Goal: Check status

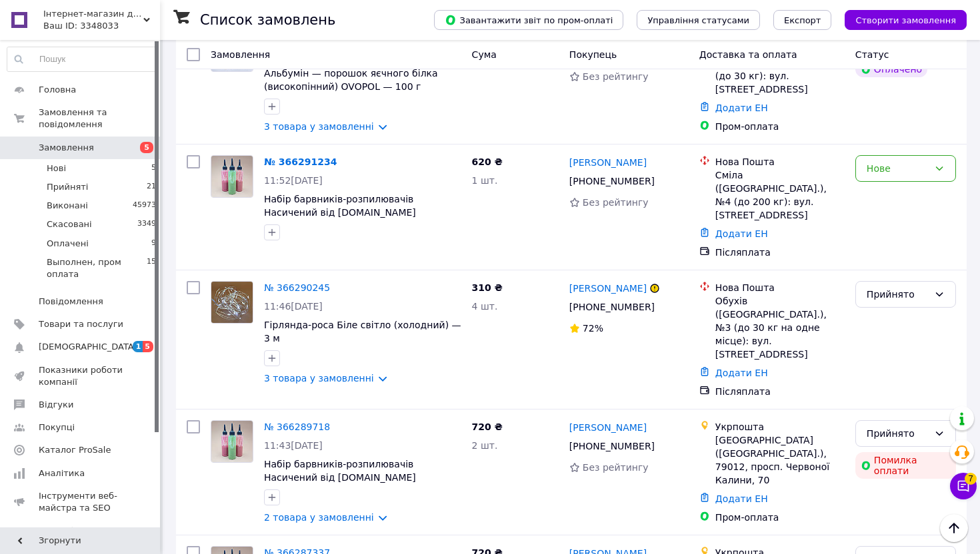
scroll to position [838, 0]
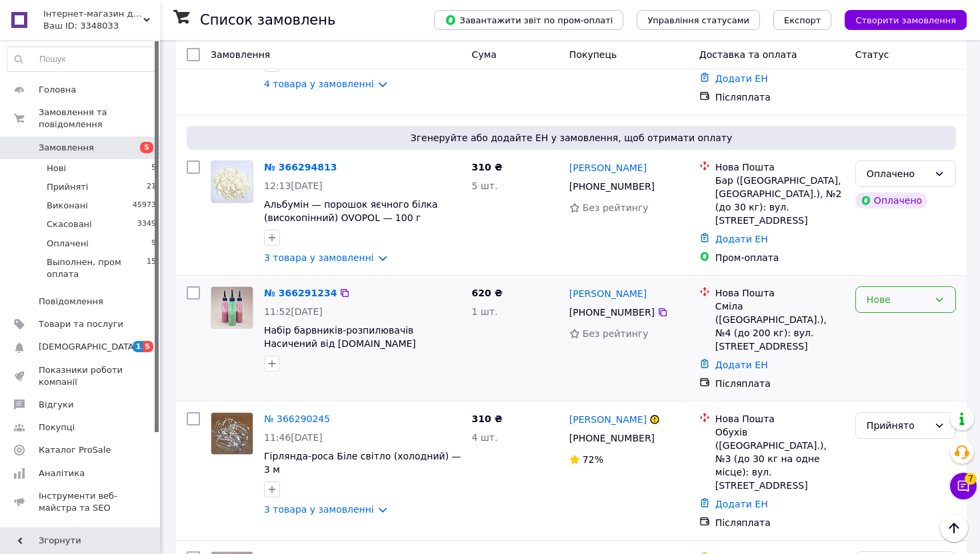
click at [892, 293] on div "Нове" at bounding box center [897, 300] width 62 height 15
click at [888, 303] on li "Прийнято" at bounding box center [905, 303] width 99 height 24
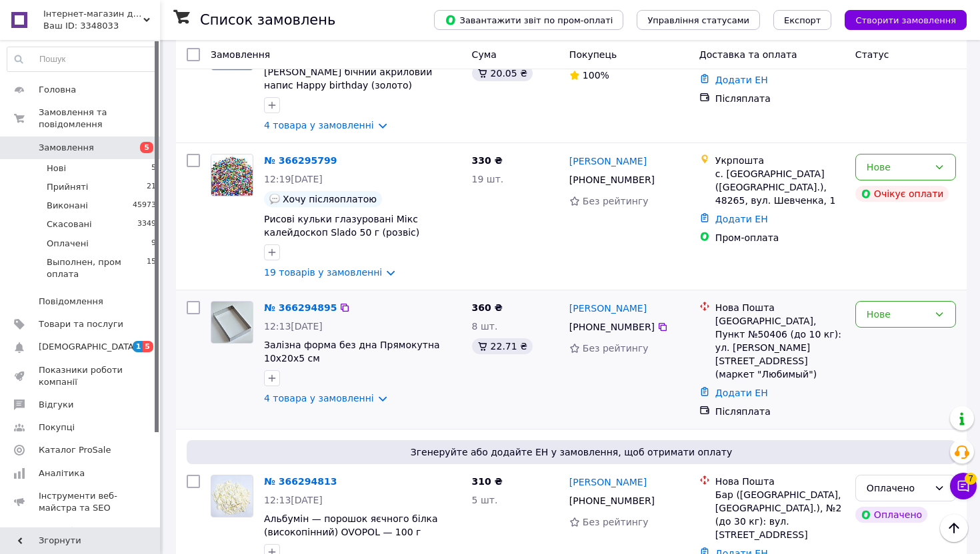
scroll to position [522, 0]
click at [908, 309] on div "Нове" at bounding box center [897, 316] width 62 height 15
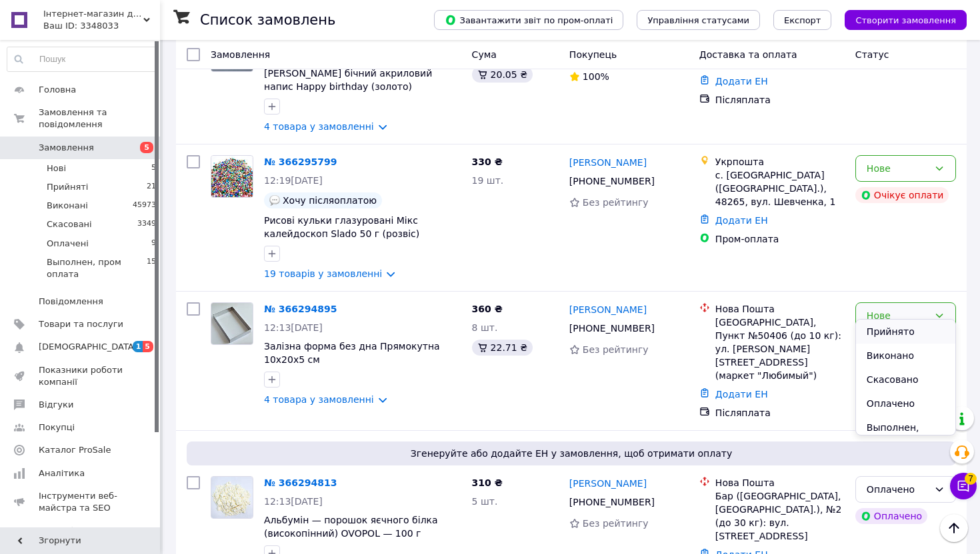
click at [902, 331] on li "Прийнято" at bounding box center [905, 332] width 99 height 24
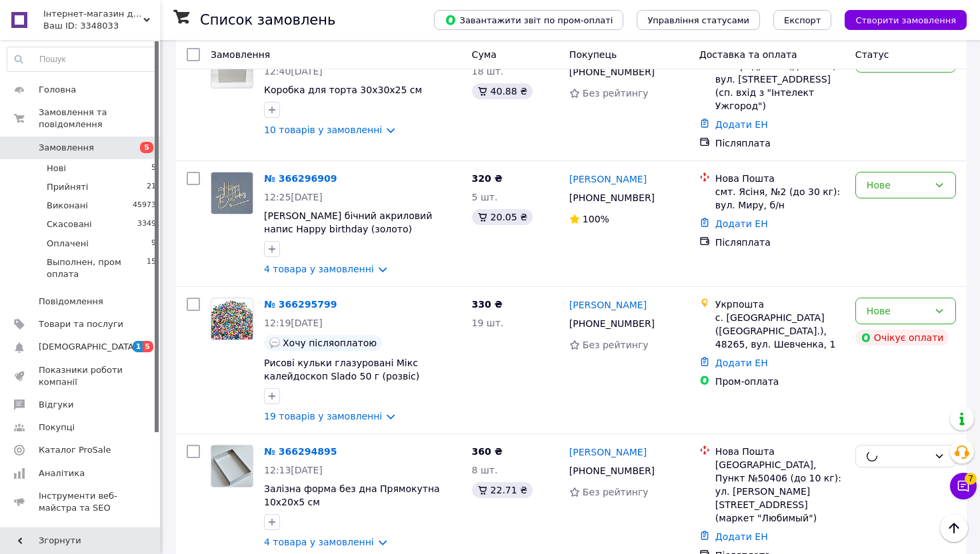
scroll to position [295, 0]
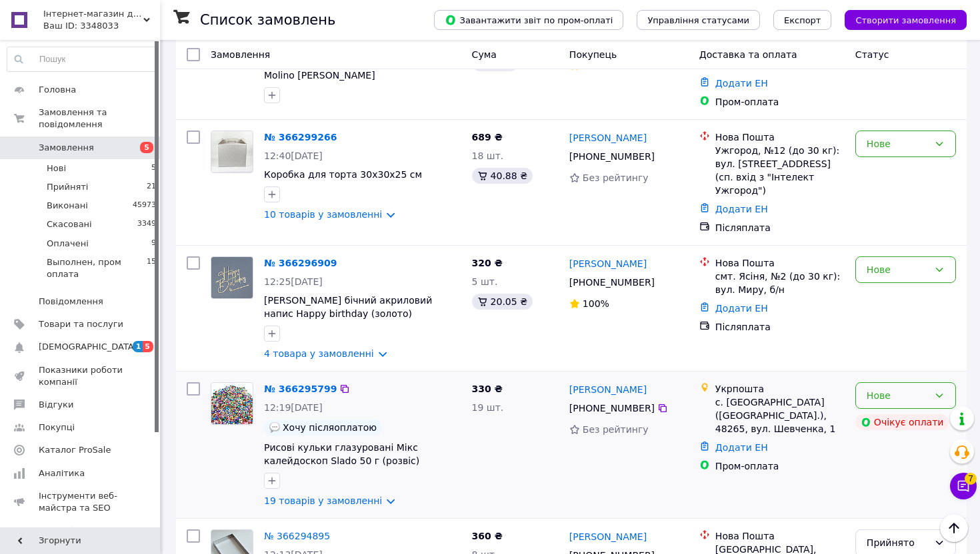
click at [931, 383] on div "Нове" at bounding box center [905, 395] width 101 height 27
click at [913, 410] on li "Прийнято" at bounding box center [905, 412] width 99 height 24
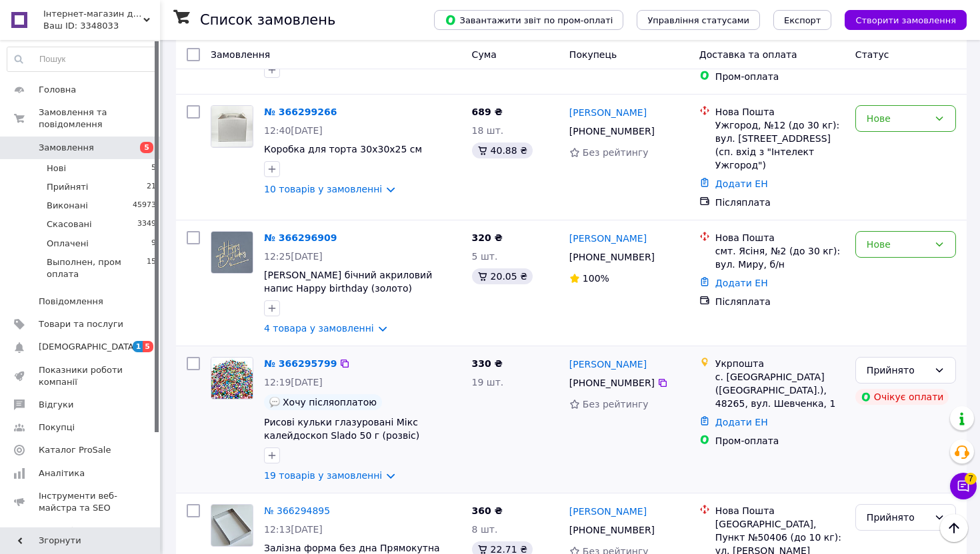
scroll to position [205, 0]
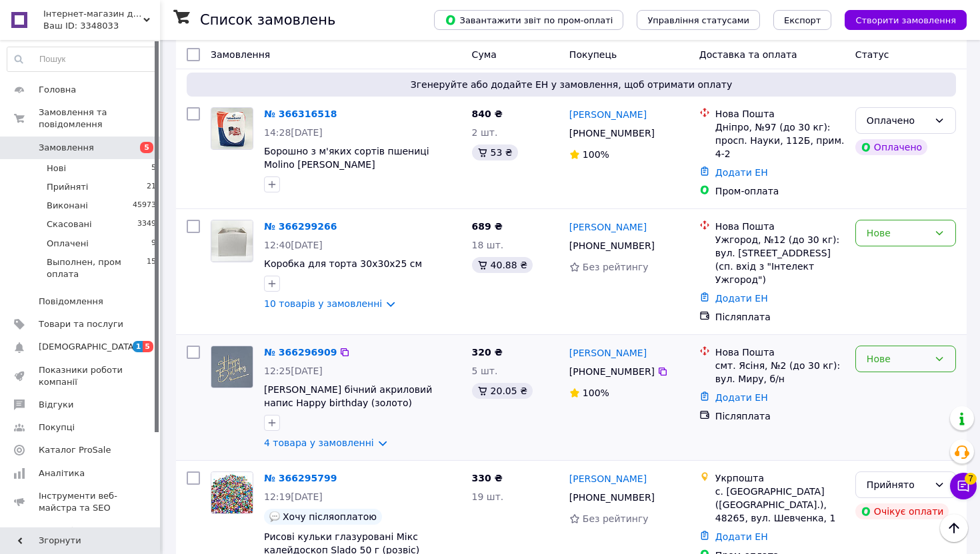
click at [922, 354] on div "Нове" at bounding box center [905, 359] width 101 height 27
click at [901, 372] on li "Прийнято" at bounding box center [905, 375] width 99 height 24
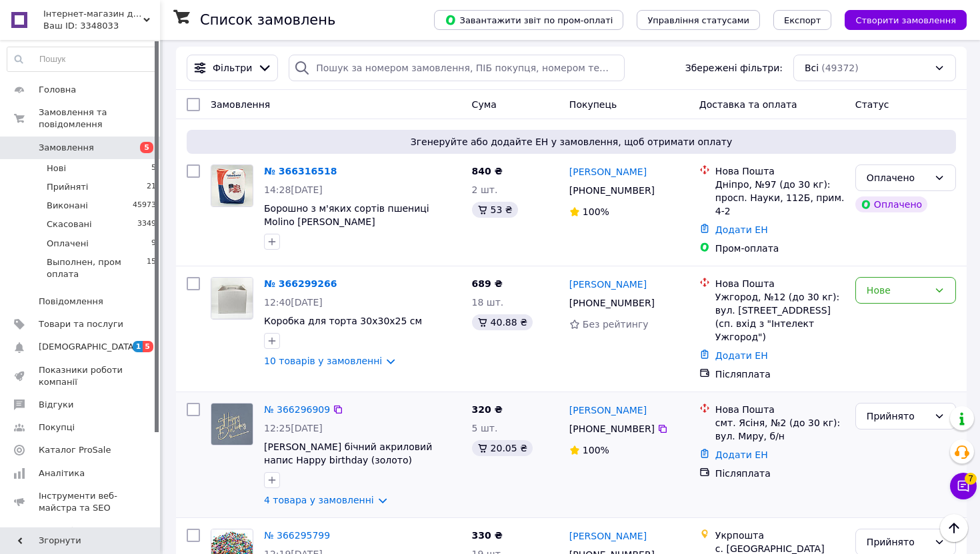
scroll to position [146, 0]
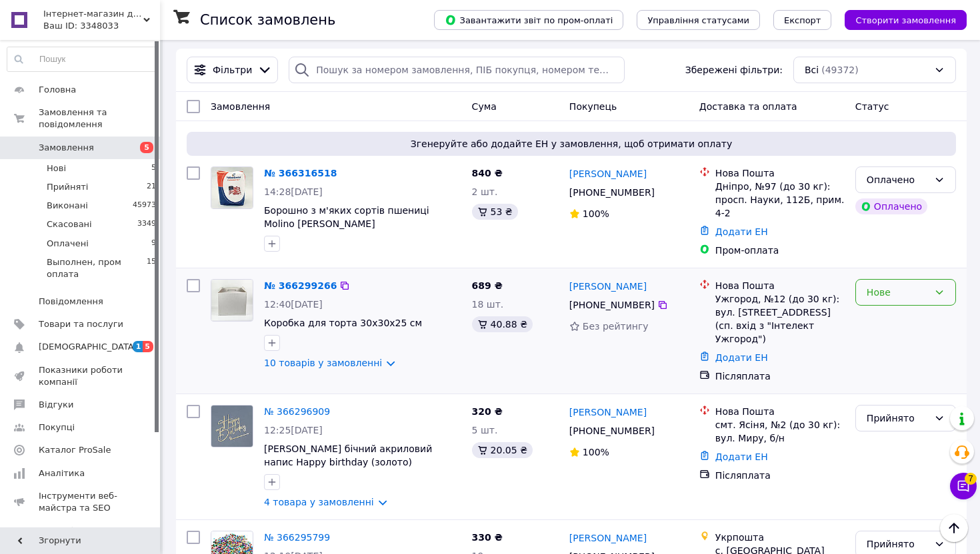
click at [932, 283] on div "Нове" at bounding box center [905, 292] width 101 height 27
click at [924, 319] on li "Прийнято" at bounding box center [905, 321] width 99 height 24
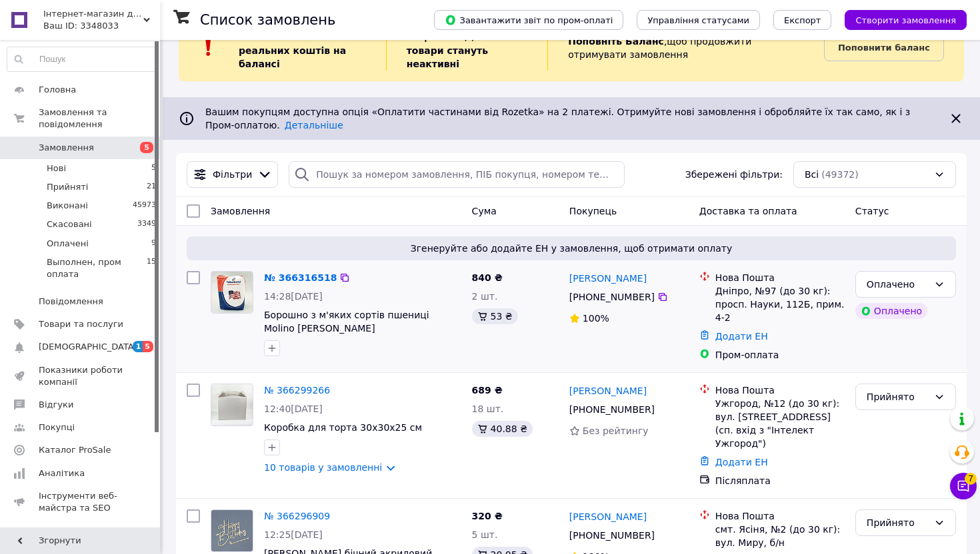
scroll to position [0, 0]
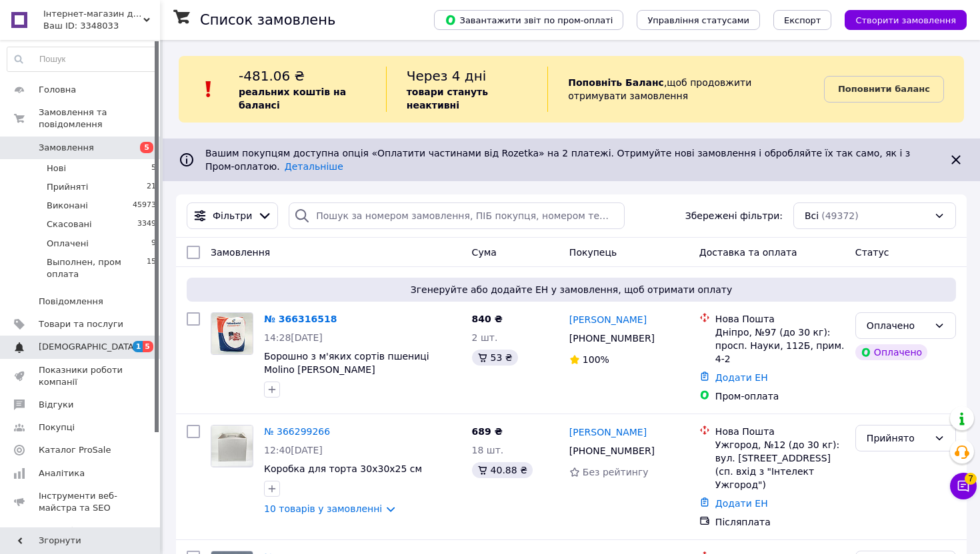
click at [109, 348] on span "[DEMOGRAPHIC_DATA]" at bounding box center [81, 347] width 85 height 12
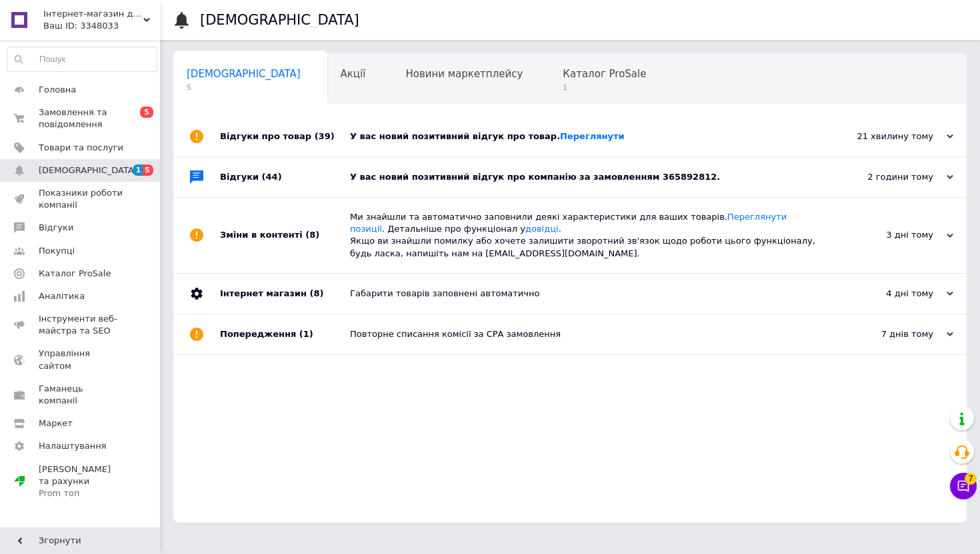
click at [757, 181] on div "У вас новий позитивний відгук про компанію за замовленням 365892812." at bounding box center [585, 177] width 470 height 12
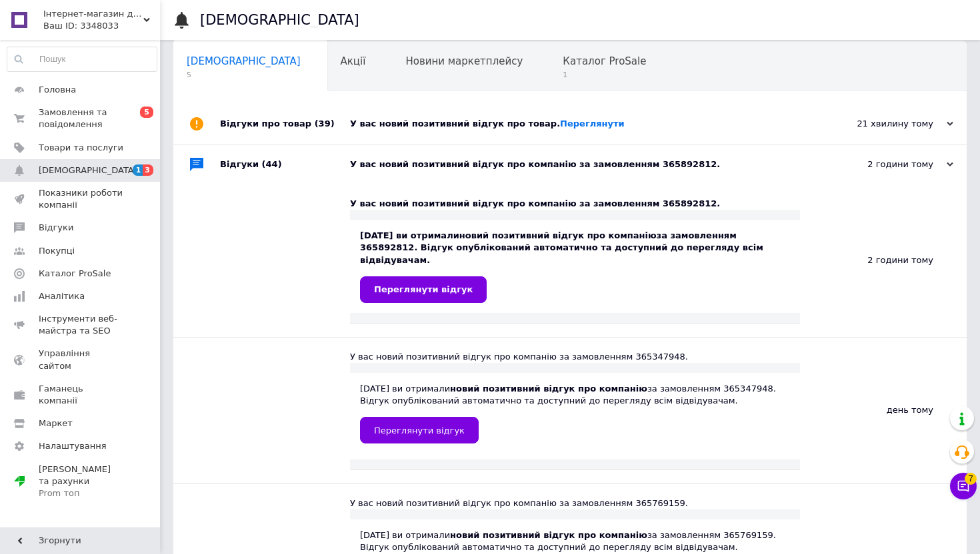
scroll to position [17, 0]
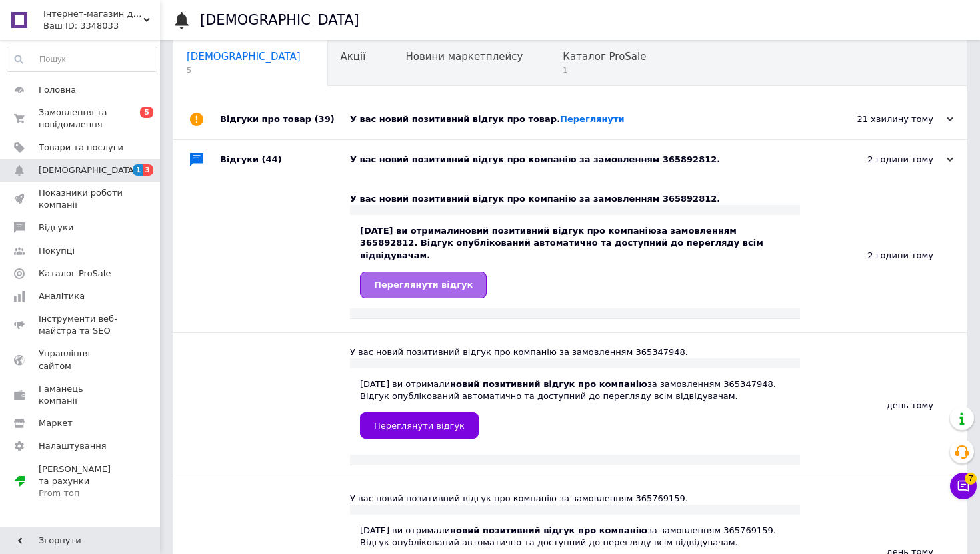
click at [448, 280] on span "Переглянути відгук" at bounding box center [423, 285] width 99 height 10
click at [562, 57] on span "Каталог ProSale" at bounding box center [603, 57] width 83 height 12
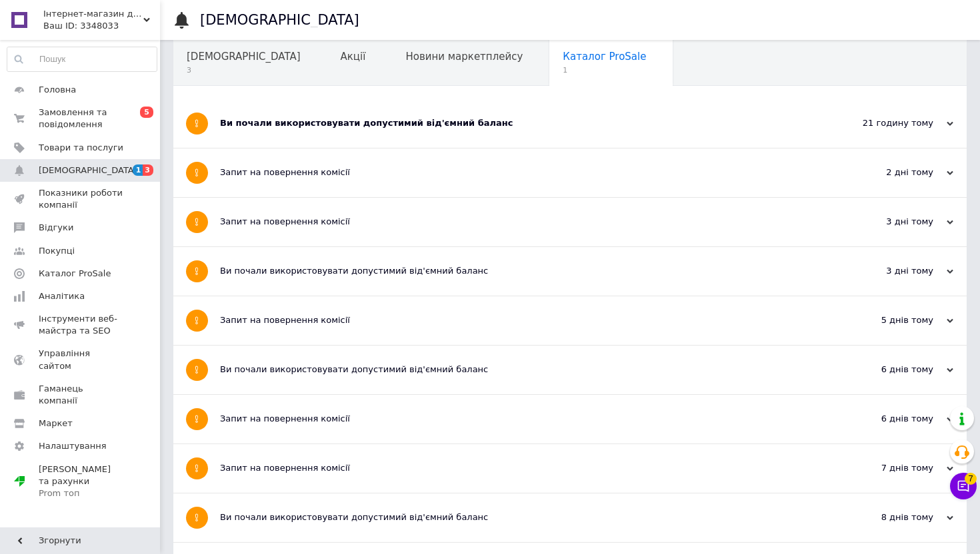
click at [607, 115] on div "Ви почали використовувати допустимий від'ємний баланс" at bounding box center [520, 123] width 600 height 49
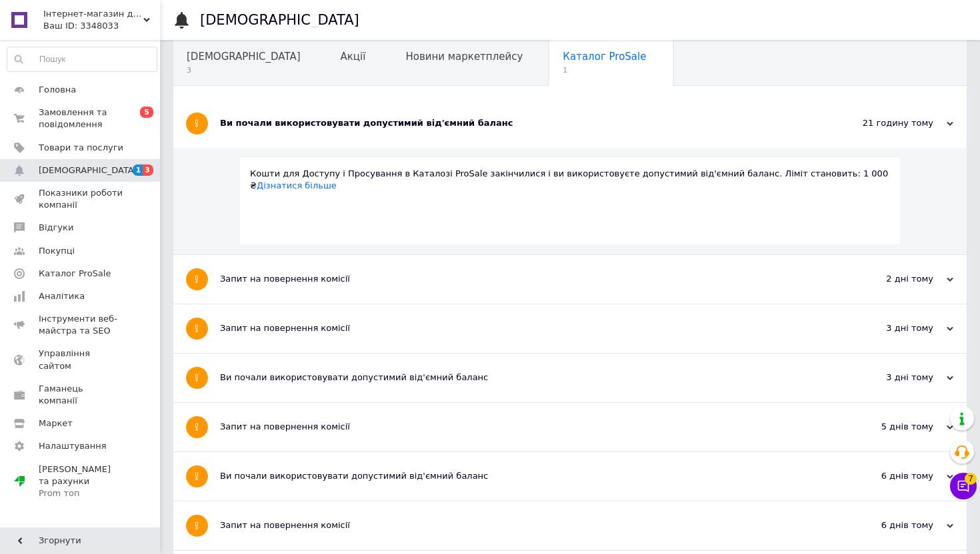
click at [607, 115] on div "Ви почали використовувати допустимий від'ємний баланс" at bounding box center [520, 123] width 600 height 49
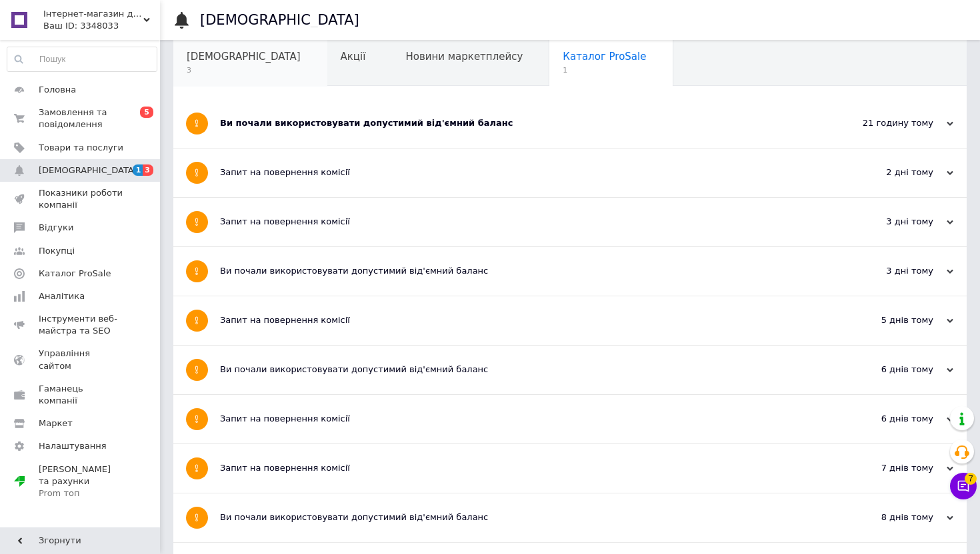
click at [229, 55] on span "[DEMOGRAPHIC_DATA]" at bounding box center [244, 57] width 114 height 12
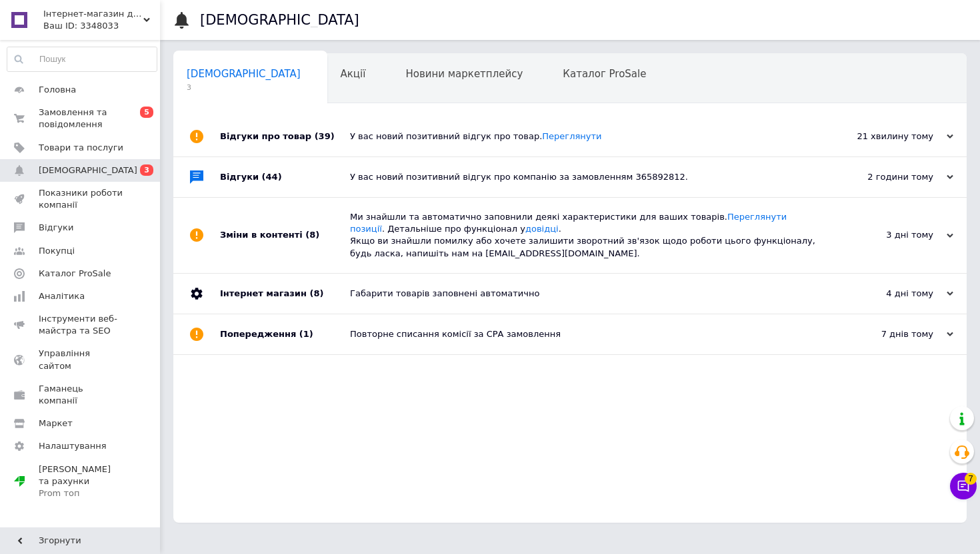
click at [618, 141] on div "У вас новий позитивний відгук про товар. Переглянути" at bounding box center [585, 137] width 470 height 12
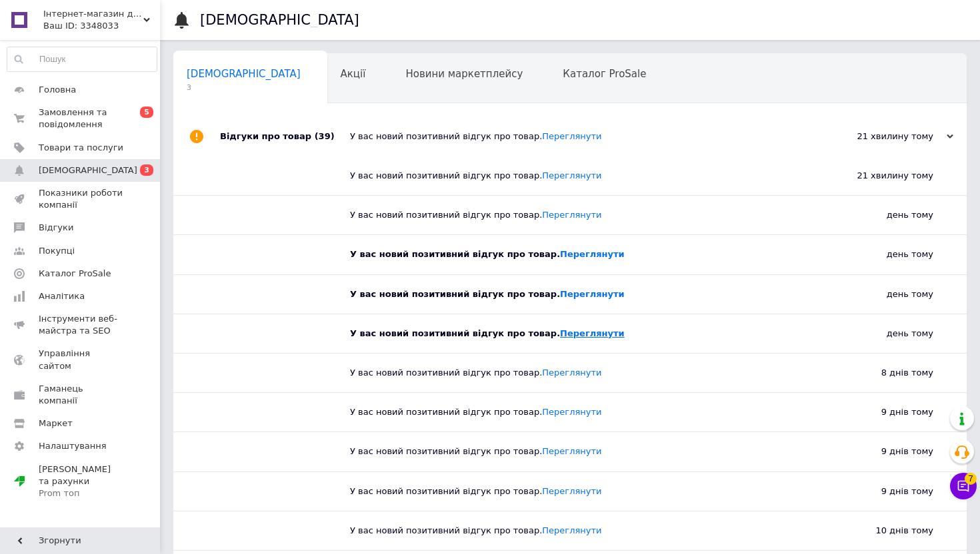
click at [584, 334] on link "Переглянути" at bounding box center [592, 334] width 65 height 10
click at [562, 291] on link "Переглянути" at bounding box center [592, 294] width 65 height 10
click at [562, 260] on div "У вас новий позитивний відгук про товар. Переглянути" at bounding box center [575, 255] width 450 height 12
click at [573, 257] on link "Переглянути" at bounding box center [592, 254] width 65 height 10
click at [340, 73] on span "Акції" at bounding box center [352, 74] width 25 height 12
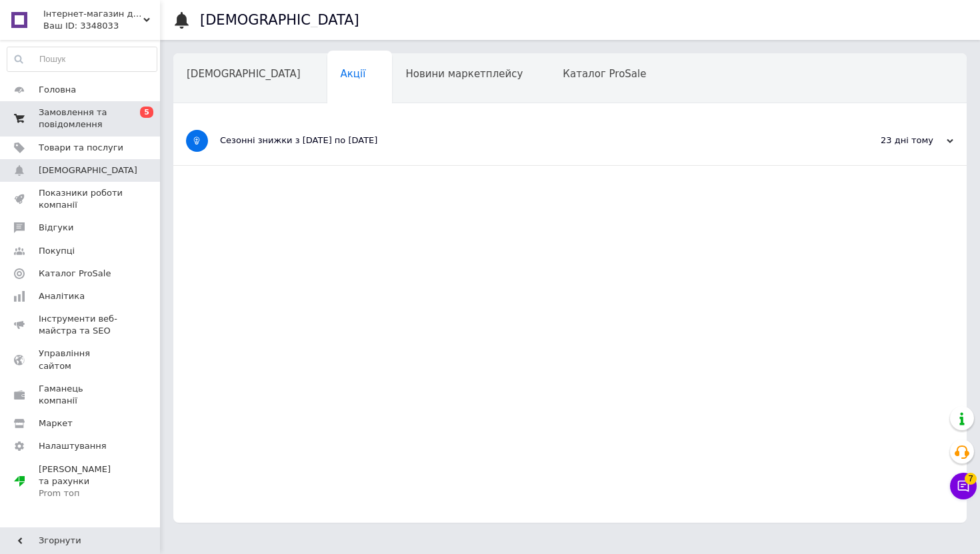
click at [117, 111] on span "Замовлення та повідомлення" at bounding box center [81, 119] width 85 height 24
